Goal: Find specific page/section: Find specific page/section

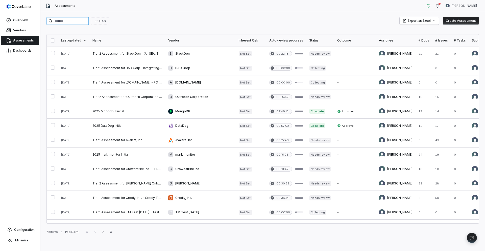
click at [76, 20] on input "search" at bounding box center [68, 21] width 42 height 8
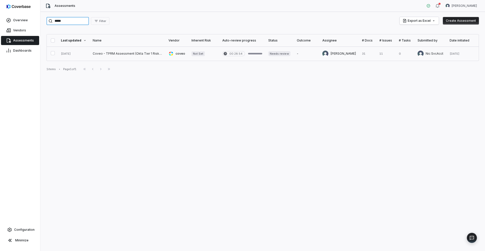
type input "*****"
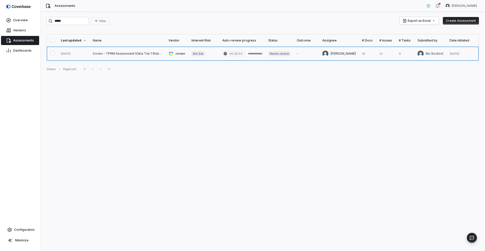
click at [110, 53] on link at bounding box center [128, 54] width 76 height 14
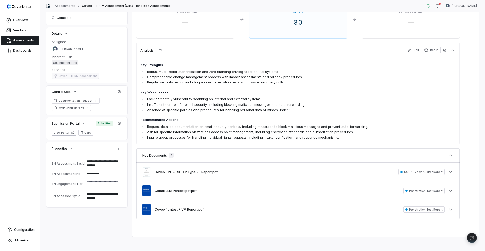
scroll to position [75, 0]
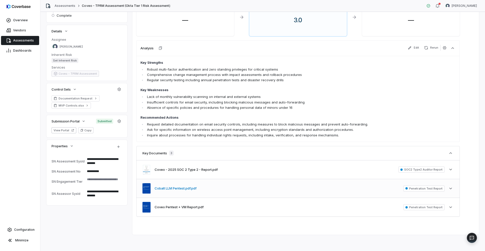
click at [176, 188] on button "Cobalt LLM Pentest.pdf.pdf" at bounding box center [176, 188] width 42 height 5
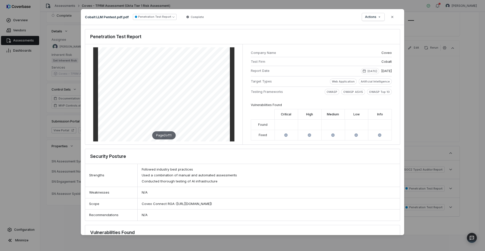
scroll to position [185, 0]
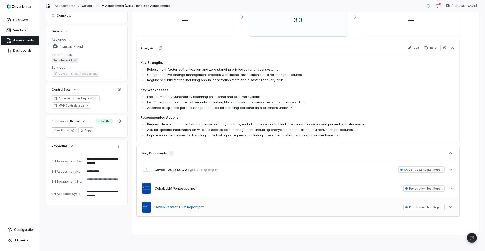
click at [176, 208] on button "Coveo Pentest + VM Report.pdf" at bounding box center [179, 206] width 49 height 5
click at [181, 188] on button "Cobalt LLM Pentest.pdf.pdf" at bounding box center [176, 188] width 42 height 5
type textarea "*"
